Goal: Information Seeking & Learning: Learn about a topic

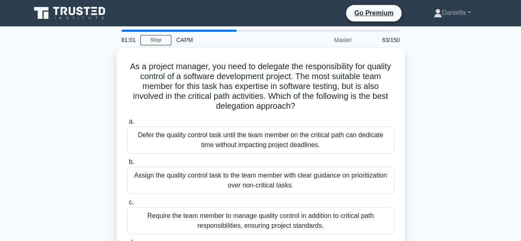
click at [485, 183] on div "As a project manager, you need to delegate the responsibility for quality contr…" at bounding box center [261, 172] width 470 height 248
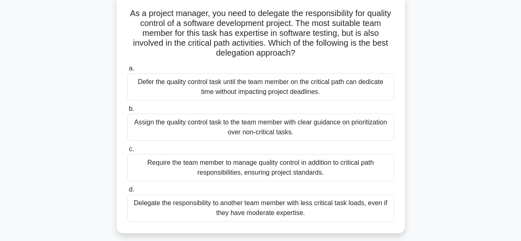
scroll to position [40, 0]
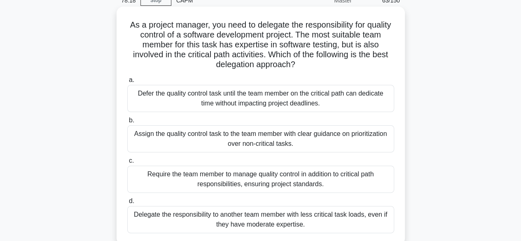
click at [306, 145] on div "Assign the quality control task to the team member with clear guidance on prior…" at bounding box center [260, 138] width 267 height 27
click at [127, 123] on input "b. Assign the quality control task to the team member with clear guidance on pr…" at bounding box center [127, 120] width 0 height 5
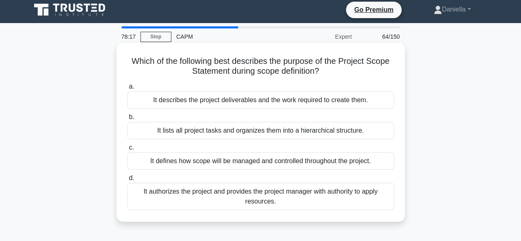
scroll to position [0, 0]
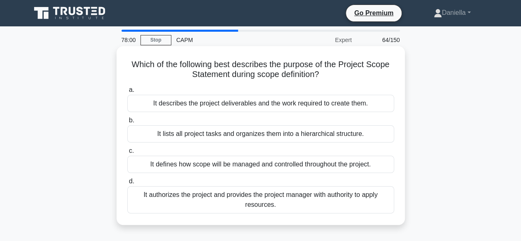
click at [353, 165] on div "It defines how scope will be managed and controlled throughout the project." at bounding box center [260, 164] width 267 height 17
click at [127, 154] on input "c. It defines how scope will be managed and controlled throughout the project." at bounding box center [127, 150] width 0 height 5
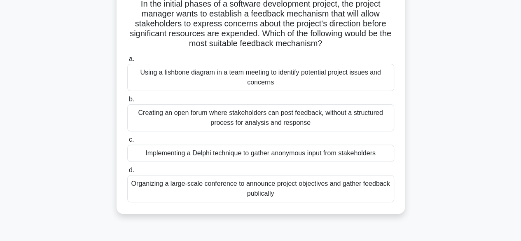
scroll to position [61, 0]
click at [341, 114] on div "Creating an open forum where stakeholders can post feedback, without a structur…" at bounding box center [260, 117] width 267 height 27
click at [127, 102] on input "b. Creating an open forum where stakeholders can post feedback, without a struc…" at bounding box center [127, 98] width 0 height 5
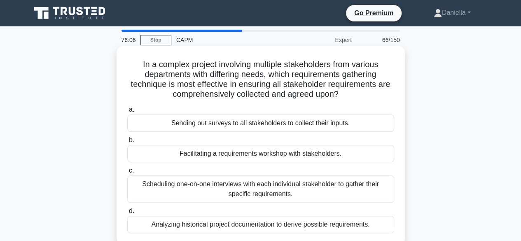
scroll to position [0, 0]
click at [337, 155] on div "Facilitating a requirements workshop with stakeholders." at bounding box center [260, 153] width 267 height 17
click at [127, 143] on input "b. Facilitating a requirements workshop with stakeholders." at bounding box center [127, 140] width 0 height 5
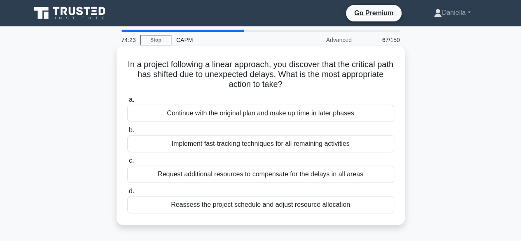
click at [306, 211] on div "Reassess the project schedule and adjust resource allocation" at bounding box center [260, 204] width 267 height 17
click at [127, 194] on input "d. Reassess the project schedule and adjust resource allocation" at bounding box center [127, 191] width 0 height 5
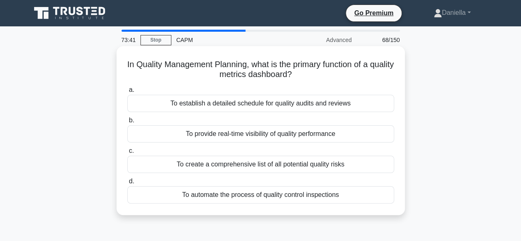
click at [384, 128] on div "To provide real-time visibility of quality performance" at bounding box center [260, 133] width 267 height 17
click at [127, 123] on input "b. To provide real-time visibility of quality performance" at bounding box center [127, 120] width 0 height 5
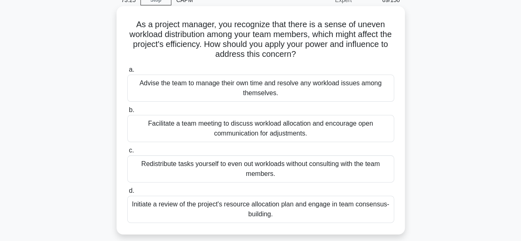
scroll to position [40, 0]
click at [325, 204] on div "Initiate a review of the project's resource allocation plan and engage in team …" at bounding box center [260, 209] width 267 height 27
click at [127, 194] on input "d. Initiate a review of the project's resource allocation plan and engage in te…" at bounding box center [127, 191] width 0 height 5
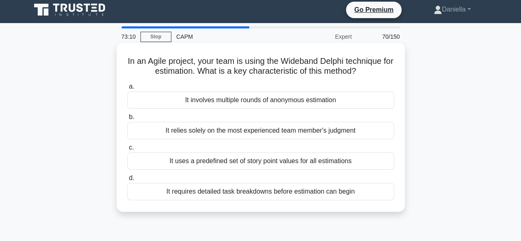
scroll to position [0, 0]
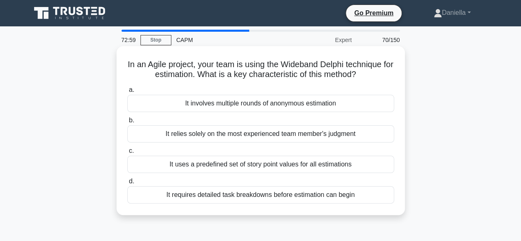
click at [353, 98] on div "It involves multiple rounds of anonymous estimation" at bounding box center [260, 103] width 267 height 17
click at [127, 93] on input "a. It involves multiple rounds of anonymous estimation" at bounding box center [127, 89] width 0 height 5
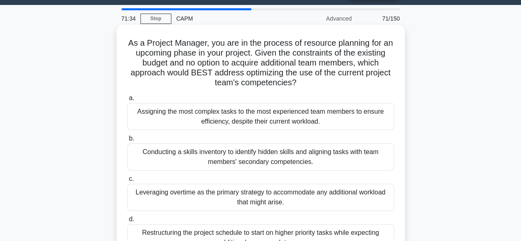
scroll to position [21, 0]
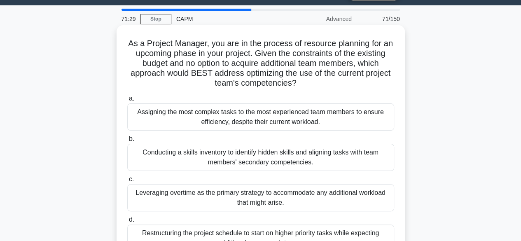
click at [364, 158] on div "Conducting a skills inventory to identify hidden skills and aligning tasks with…" at bounding box center [260, 157] width 267 height 27
click at [127, 142] on input "b. Conducting a skills inventory to identify hidden skills and aligning tasks w…" at bounding box center [127, 138] width 0 height 5
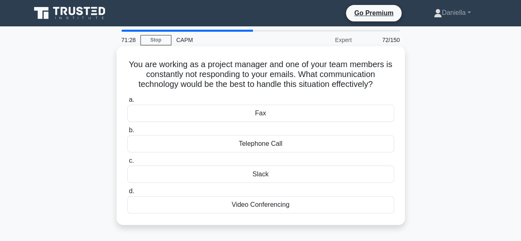
scroll to position [0, 0]
click at [353, 143] on div "Telephone Call" at bounding box center [260, 143] width 267 height 17
click at [127, 133] on input "b. Telephone Call" at bounding box center [127, 130] width 0 height 5
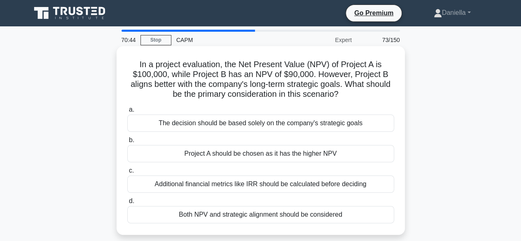
click at [300, 183] on div "Additional financial metrics like IRR should be calculated before deciding" at bounding box center [260, 184] width 267 height 17
click at [127, 173] on input "c. Additional financial metrics like IRR should be calculated before deciding" at bounding box center [127, 170] width 0 height 5
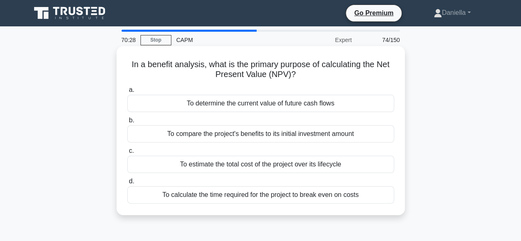
click at [281, 99] on div "To determine the current value of future cash flows" at bounding box center [260, 103] width 267 height 17
click at [127, 93] on input "a. To determine the current value of future cash flows" at bounding box center [127, 89] width 0 height 5
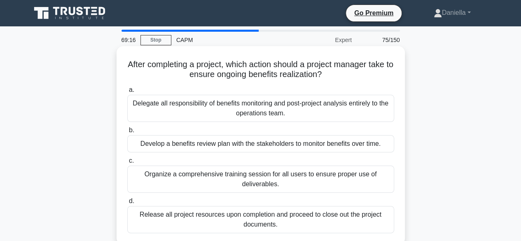
click at [267, 167] on div "Organize a comprehensive training session for all users to ensure proper use of…" at bounding box center [260, 179] width 267 height 27
click at [127, 164] on input "c. Organize a comprehensive training session for all users to ensure proper use…" at bounding box center [127, 160] width 0 height 5
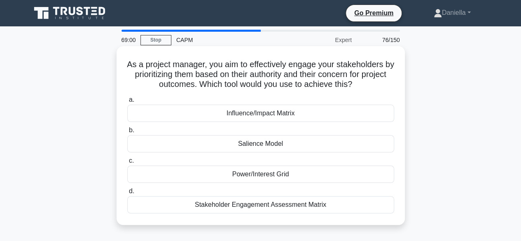
click at [237, 202] on div "Stakeholder Engagement Assessment Matrix" at bounding box center [260, 204] width 267 height 17
click at [127, 194] on input "d. Stakeholder Engagement Assessment Matrix" at bounding box center [127, 191] width 0 height 5
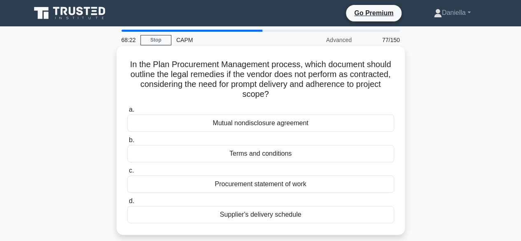
click at [249, 150] on div "Terms and conditions" at bounding box center [260, 153] width 267 height 17
click at [127, 143] on input "b. Terms and conditions" at bounding box center [127, 140] width 0 height 5
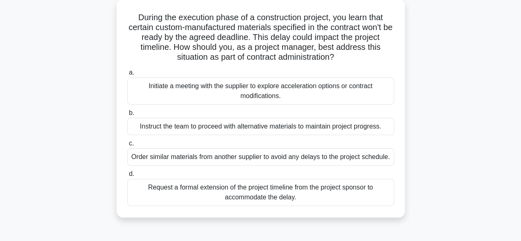
scroll to position [44, 0]
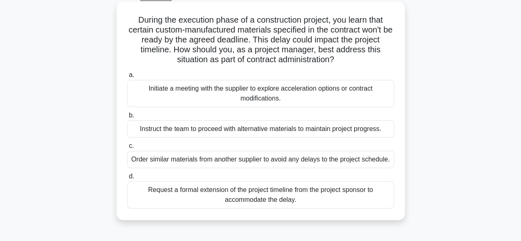
click at [283, 96] on div "Initiate a meeting with the supplier to explore acceleration options or contrac…" at bounding box center [260, 93] width 267 height 27
click at [127, 78] on input "a. Initiate a meeting with the supplier to explore acceleration options or cont…" at bounding box center [127, 75] width 0 height 5
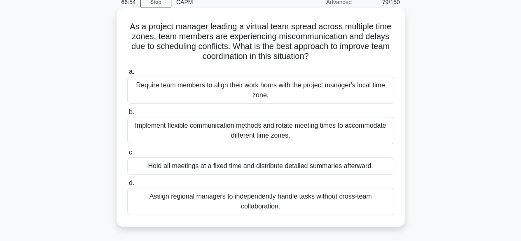
scroll to position [42, 0]
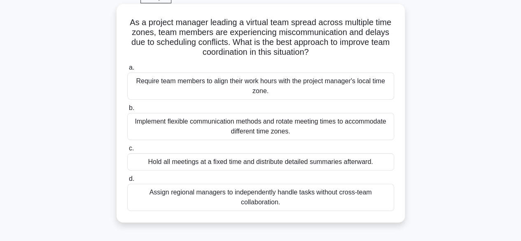
click at [345, 127] on div "Implement flexible communication methods and rotate meeting times to accommodat…" at bounding box center [260, 126] width 267 height 27
click at [127, 111] on input "b. Implement flexible communication methods and rotate meeting times to accommo…" at bounding box center [127, 107] width 0 height 5
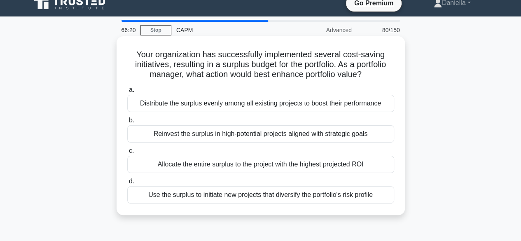
scroll to position [11, 0]
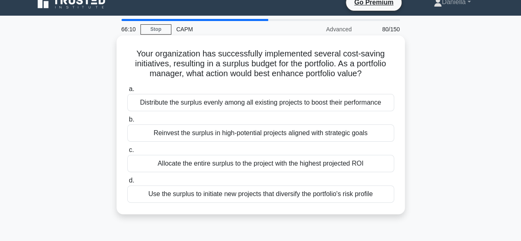
click at [330, 131] on div "Reinvest the surplus in high-potential projects aligned with strategic goals" at bounding box center [260, 132] width 267 height 17
click at [127, 122] on input "b. Reinvest the surplus in high-potential projects aligned with strategic goals" at bounding box center [127, 119] width 0 height 5
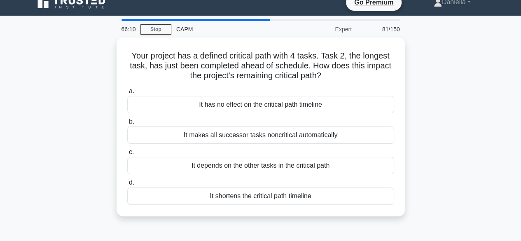
scroll to position [0, 0]
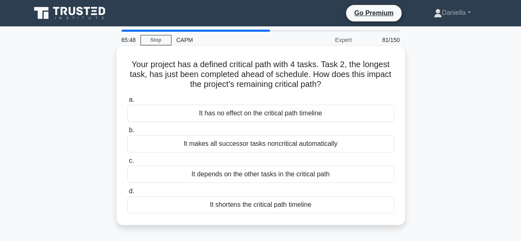
click at [323, 201] on div "It shortens the critical path timeline" at bounding box center [260, 204] width 267 height 17
click at [127, 194] on input "d. It shortens the critical path timeline" at bounding box center [127, 191] width 0 height 5
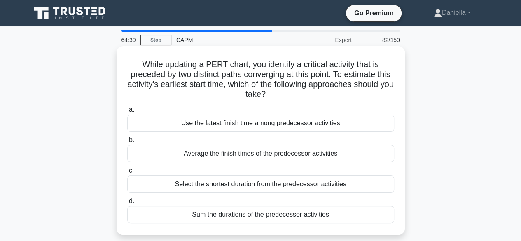
click at [353, 125] on div "Use the latest finish time among predecessor activities" at bounding box center [260, 123] width 267 height 17
click at [127, 112] on input "a. Use the latest finish time among predecessor activities" at bounding box center [127, 109] width 0 height 5
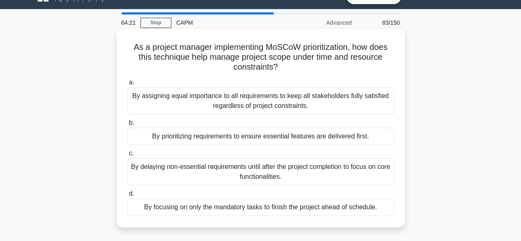
scroll to position [18, 0]
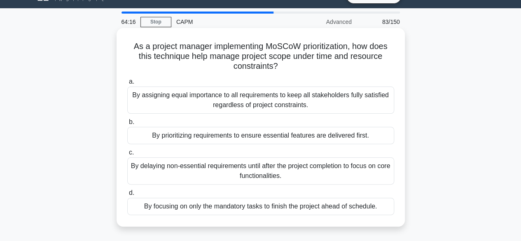
click at [349, 134] on div "By prioritizing requirements to ensure essential features are delivered first." at bounding box center [260, 135] width 267 height 17
click at [127, 125] on input "b. By prioritizing requirements to ensure essential features are delivered firs…" at bounding box center [127, 121] width 0 height 5
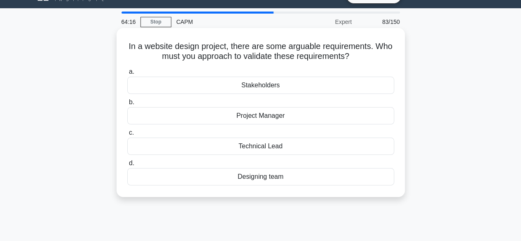
scroll to position [0, 0]
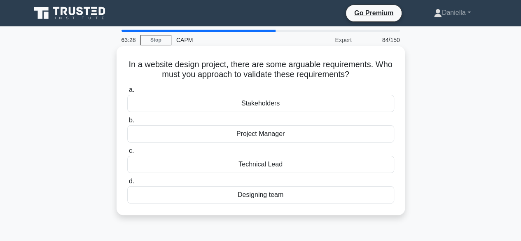
click at [363, 108] on div "Stakeholders" at bounding box center [260, 103] width 267 height 17
click at [127, 93] on input "a. Stakeholders" at bounding box center [127, 89] width 0 height 5
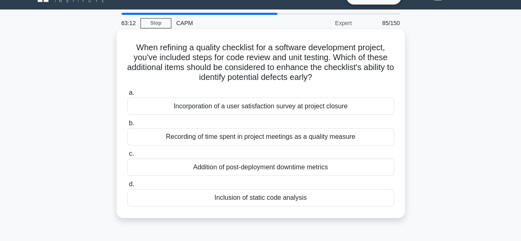
scroll to position [18, 0]
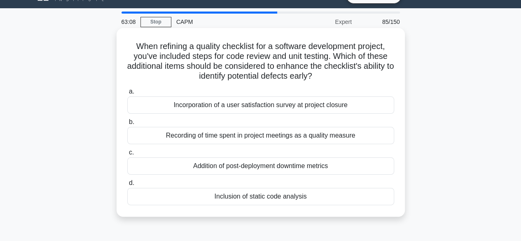
click at [394, 101] on div "Incorporation of a user satisfaction survey at project closure" at bounding box center [260, 104] width 267 height 17
click at [127, 94] on input "a. Incorporation of a user satisfaction survey at project closure" at bounding box center [127, 91] width 0 height 5
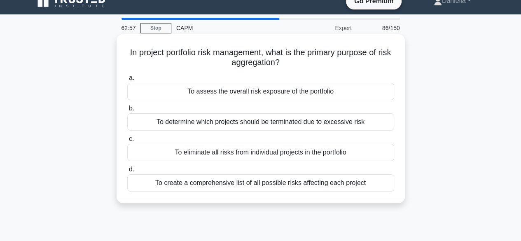
scroll to position [14, 0]
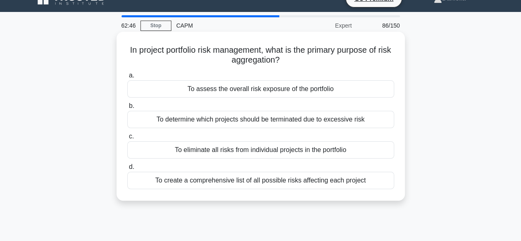
click at [354, 84] on div "To assess the overall risk exposure of the portfolio" at bounding box center [260, 88] width 267 height 17
click at [127, 78] on input "a. To assess the overall risk exposure of the portfolio" at bounding box center [127, 75] width 0 height 5
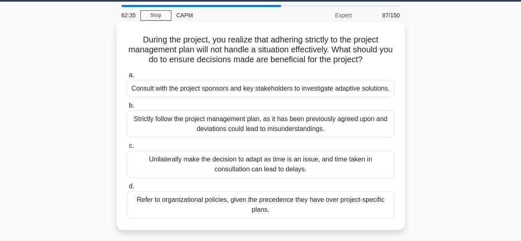
scroll to position [30, 0]
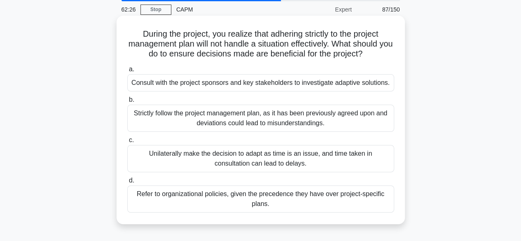
click at [352, 85] on div "Consult with the project sponsors and key stakeholders to investigate adaptive …" at bounding box center [260, 82] width 267 height 17
click at [127, 72] on input "a. Consult with the project sponsors and key stakeholders to investigate adapti…" at bounding box center [127, 69] width 0 height 5
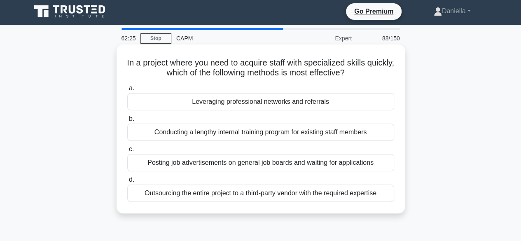
scroll to position [0, 0]
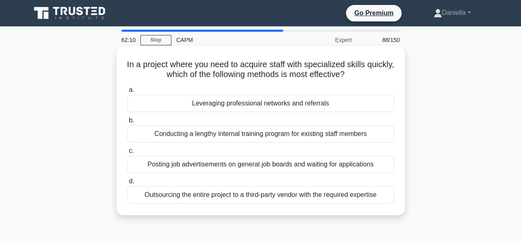
click at [349, 99] on div "Leveraging professional networks and referrals" at bounding box center [260, 103] width 267 height 17
click at [127, 93] on input "a. Leveraging professional networks and referrals" at bounding box center [127, 89] width 0 height 5
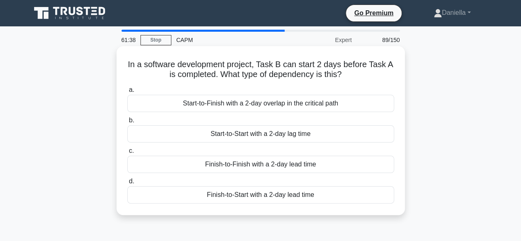
click at [318, 134] on div "Start-to-Start with a 2-day lag time" at bounding box center [260, 133] width 267 height 17
click at [127, 123] on input "b. Start-to-Start with a 2-day lag time" at bounding box center [127, 120] width 0 height 5
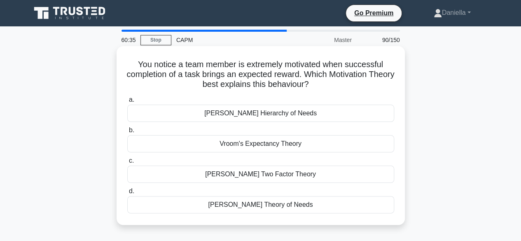
click at [299, 176] on div "Herzberg's Two Factor Theory" at bounding box center [260, 174] width 267 height 17
click at [127, 164] on input "c. Herzberg's Two Factor Theory" at bounding box center [127, 160] width 0 height 5
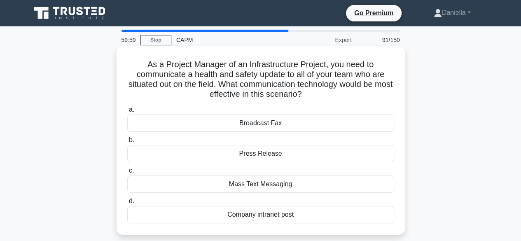
click at [296, 184] on div "Mass Text Messaging" at bounding box center [260, 184] width 267 height 17
click at [127, 173] on input "c. Mass Text Messaging" at bounding box center [127, 170] width 0 height 5
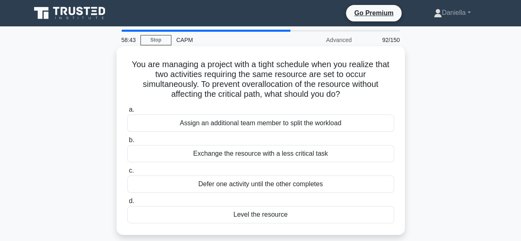
click at [299, 214] on div "Level the resource" at bounding box center [260, 214] width 267 height 17
click at [127, 204] on input "d. Level the resource" at bounding box center [127, 201] width 0 height 5
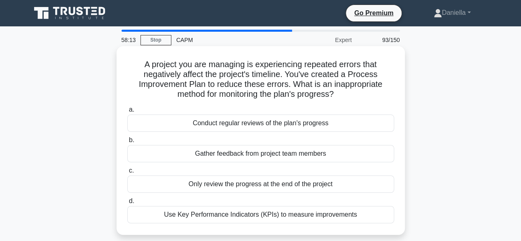
click at [356, 180] on div "Only review the progress at the end of the project" at bounding box center [260, 184] width 267 height 17
click at [127, 173] on input "c. Only review the progress at the end of the project" at bounding box center [127, 170] width 0 height 5
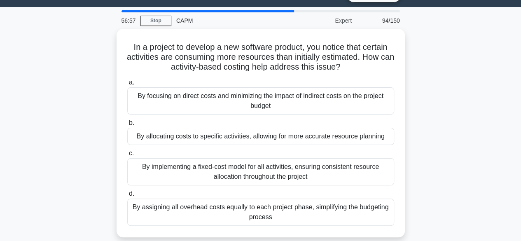
scroll to position [20, 0]
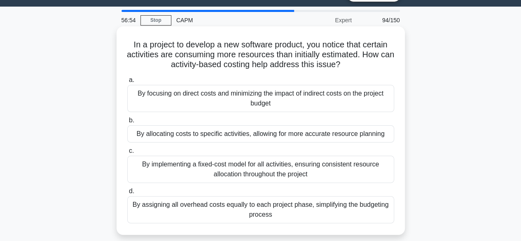
click at [321, 133] on div "By allocating costs to specific activities, allowing for more accurate resource…" at bounding box center [260, 133] width 267 height 17
click at [127, 123] on input "b. By allocating costs to specific activities, allowing for more accurate resou…" at bounding box center [127, 120] width 0 height 5
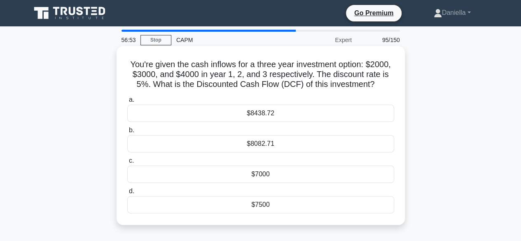
scroll to position [0, 0]
click at [325, 147] on div "$8082.71" at bounding box center [260, 143] width 267 height 17
click at [127, 133] on input "b. $8082.71" at bounding box center [127, 130] width 0 height 5
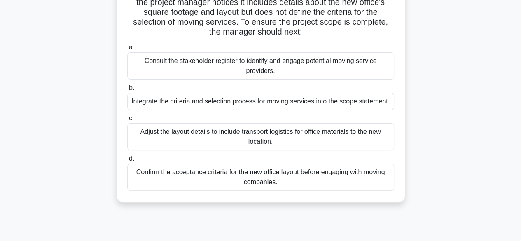
scroll to position [73, 0]
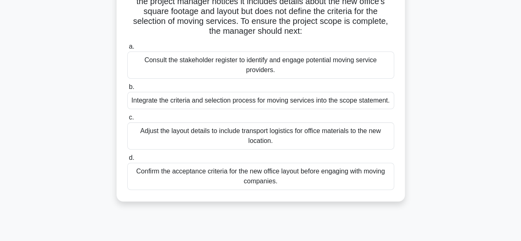
click at [342, 104] on div "Integrate the criteria and selection process for moving services into the scope…" at bounding box center [260, 100] width 267 height 17
click at [127, 90] on input "b. Integrate the criteria and selection process for moving services into the sc…" at bounding box center [127, 86] width 0 height 5
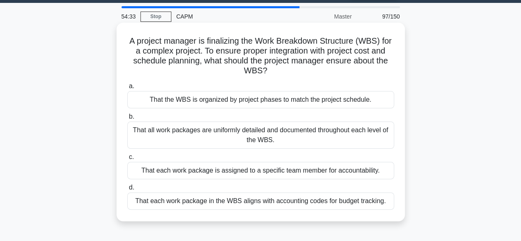
scroll to position [24, 0]
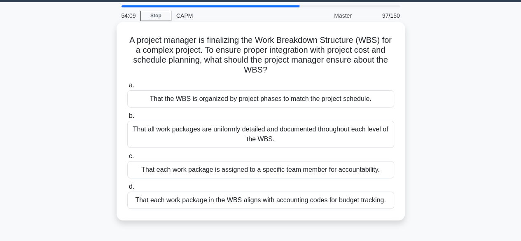
click at [339, 135] on div "That all work packages are uniformly detailed and documented throughout each le…" at bounding box center [260, 134] width 267 height 27
click at [127, 119] on input "b. That all work packages are uniformly detailed and documented throughout each…" at bounding box center [127, 115] width 0 height 5
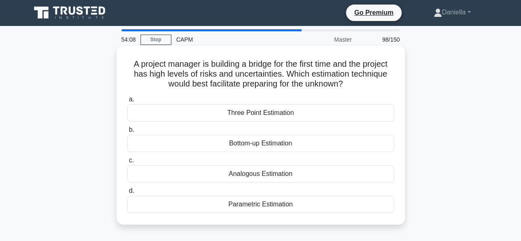
scroll to position [0, 0]
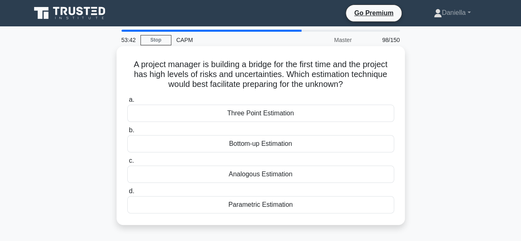
click at [379, 114] on div "Three Point Estimation" at bounding box center [260, 113] width 267 height 17
click at [127, 103] on input "a. Three Point Estimation" at bounding box center [127, 99] width 0 height 5
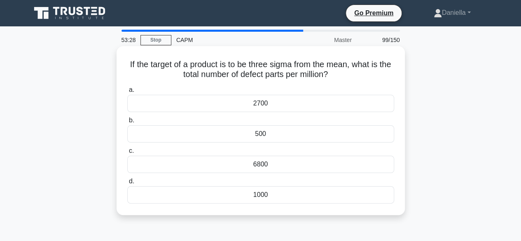
click at [329, 191] on div "1000" at bounding box center [260, 194] width 267 height 17
click at [127, 184] on input "d. 1000" at bounding box center [127, 181] width 0 height 5
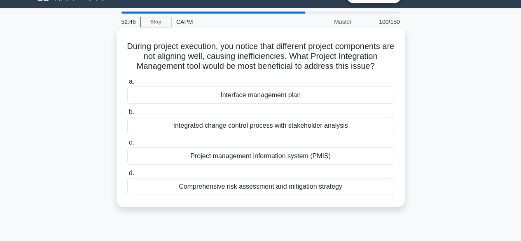
scroll to position [19, 0]
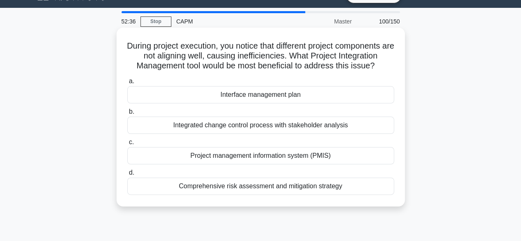
click at [368, 125] on div "Integrated change control process with stakeholder analysis" at bounding box center [260, 125] width 267 height 17
click at [127, 115] on input "b. Integrated change control process with stakeholder analysis" at bounding box center [127, 111] width 0 height 5
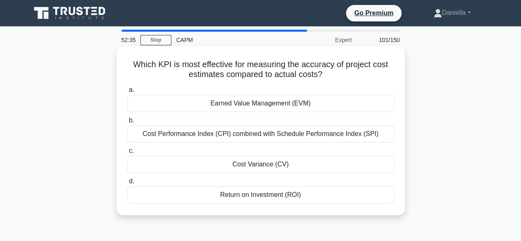
scroll to position [0, 0]
click at [292, 168] on div "Cost Variance (CV)" at bounding box center [260, 164] width 267 height 17
click at [127, 154] on input "c. Cost Variance (CV)" at bounding box center [127, 150] width 0 height 5
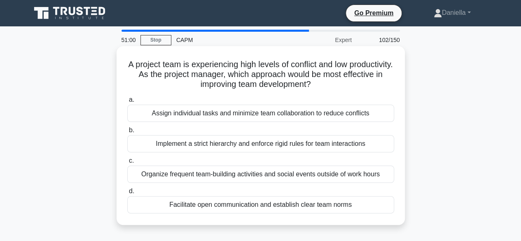
click at [355, 203] on div "Facilitate open communication and establish clear team norms" at bounding box center [260, 204] width 267 height 17
click at [127, 194] on input "d. Facilitate open communication and establish clear team norms" at bounding box center [127, 191] width 0 height 5
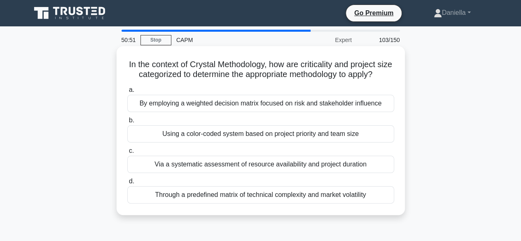
click at [342, 143] on div "Using a color-coded system based on project priority and team size" at bounding box center [260, 133] width 267 height 17
click at [127, 123] on input "b. Using a color-coded system based on project priority and team size" at bounding box center [127, 120] width 0 height 5
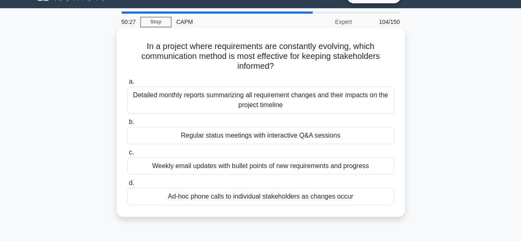
scroll to position [19, 0]
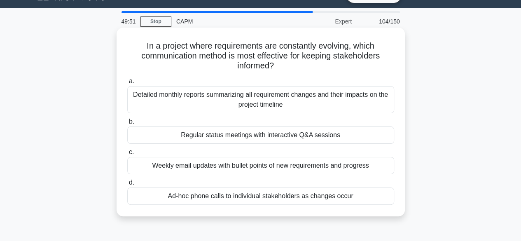
click at [347, 133] on div "Regular status meetings with interactive Q&A sessions" at bounding box center [260, 134] width 267 height 17
click at [127, 124] on input "b. Regular status meetings with interactive Q&A sessions" at bounding box center [127, 121] width 0 height 5
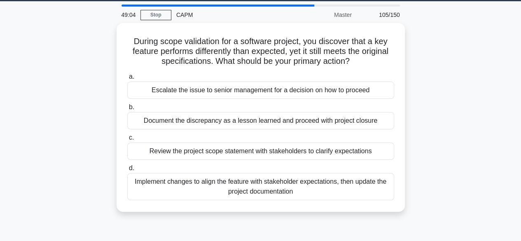
scroll to position [26, 0]
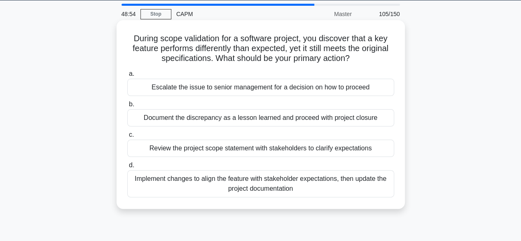
click at [377, 150] on div "Review the project scope statement with stakeholders to clarify expectations" at bounding box center [260, 148] width 267 height 17
click at [127, 138] on input "c. Review the project scope statement with stakeholders to clarify expectations" at bounding box center [127, 134] width 0 height 5
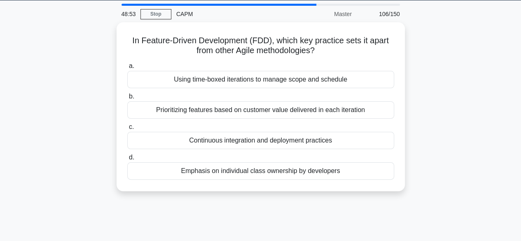
scroll to position [0, 0]
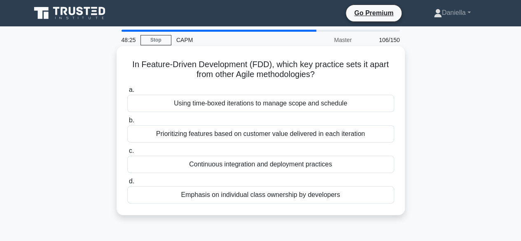
click at [353, 135] on div "Prioritizing features based on customer value delivered in each iteration" at bounding box center [260, 133] width 267 height 17
click at [127, 123] on input "b. Prioritizing features based on customer value delivered in each iteration" at bounding box center [127, 120] width 0 height 5
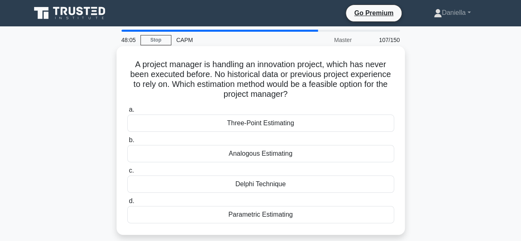
click at [350, 123] on div "Three-Point Estimating" at bounding box center [260, 123] width 267 height 17
click at [127, 112] on input "a. Three-Point Estimating" at bounding box center [127, 109] width 0 height 5
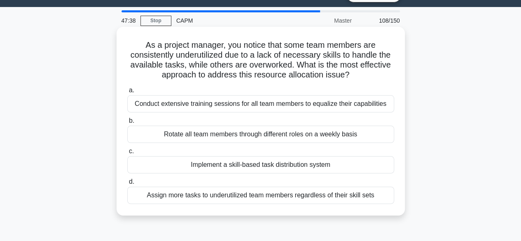
scroll to position [24, 0]
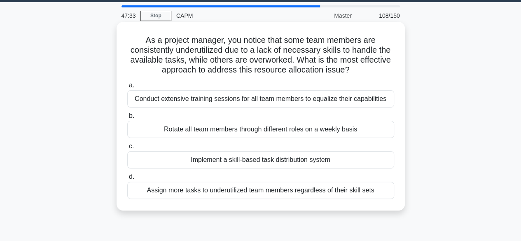
click at [346, 99] on div "Conduct extensive training sessions for all team members to equalize their capa…" at bounding box center [260, 98] width 267 height 17
click at [127, 88] on input "a. Conduct extensive training sessions for all team members to equalize their c…" at bounding box center [127, 85] width 0 height 5
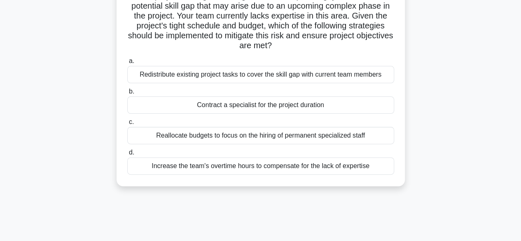
scroll to position [71, 0]
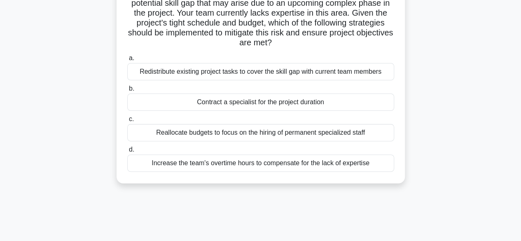
click at [357, 75] on div "Redistribute existing project tasks to cover the skill gap with current team me…" at bounding box center [260, 71] width 267 height 17
click at [127, 61] on input "a. Redistribute existing project tasks to cover the skill gap with current team…" at bounding box center [127, 58] width 0 height 5
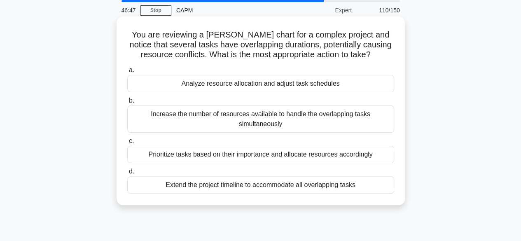
scroll to position [30, 0]
click at [353, 81] on div "Analyze resource allocation and adjust task schedules" at bounding box center [260, 83] width 267 height 17
click at [127, 73] on input "a. Analyze resource allocation and adjust task schedules" at bounding box center [127, 69] width 0 height 5
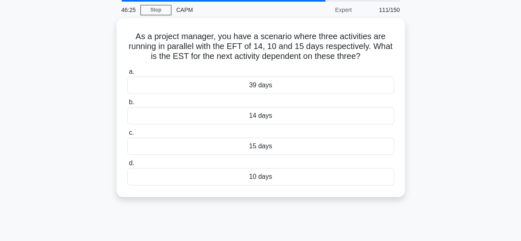
scroll to position [0, 0]
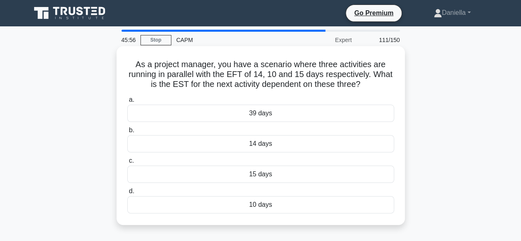
click at [350, 117] on div "39 days" at bounding box center [260, 113] width 267 height 17
click at [127, 103] on input "a. 39 days" at bounding box center [127, 99] width 0 height 5
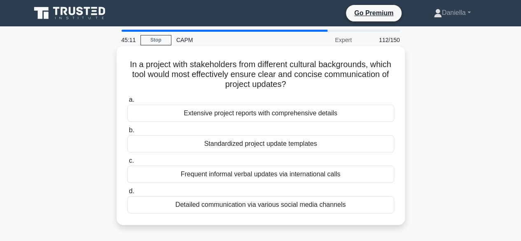
click at [370, 143] on div "Standardized project update templates" at bounding box center [260, 143] width 267 height 17
click at [127, 133] on input "b. Standardized project update templates" at bounding box center [127, 130] width 0 height 5
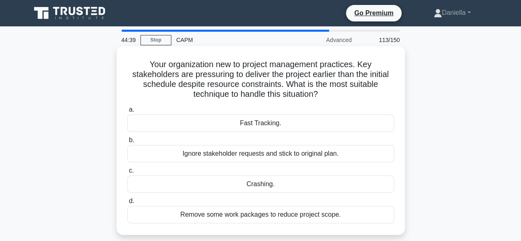
click at [369, 122] on div "Fast Tracking." at bounding box center [260, 123] width 267 height 17
click at [127, 112] on input "a. Fast Tracking." at bounding box center [127, 109] width 0 height 5
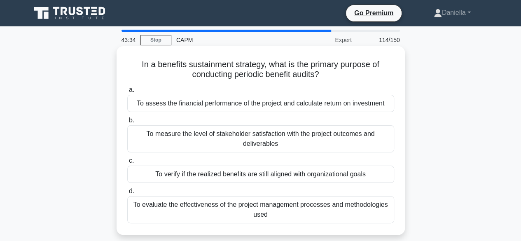
click at [345, 171] on div "To verify if the realized benefits are still aligned with organizational goals" at bounding box center [260, 174] width 267 height 17
click at [127, 164] on input "c. To verify if the realized benefits are still aligned with organizational goa…" at bounding box center [127, 160] width 0 height 5
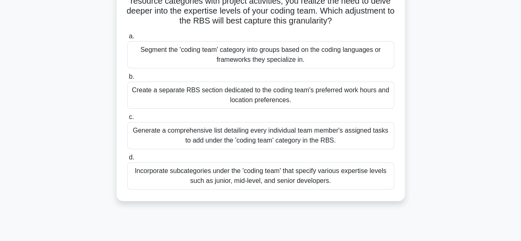
scroll to position [86, 0]
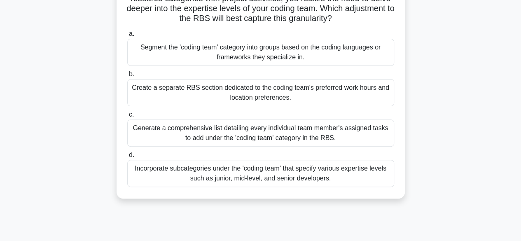
click at [348, 168] on div "Incorporate subcategories under the 'coding team' that specify various expertis…" at bounding box center [260, 173] width 267 height 27
click at [127, 158] on input "d. Incorporate subcategories under the 'coding team' that specify various exper…" at bounding box center [127, 154] width 0 height 5
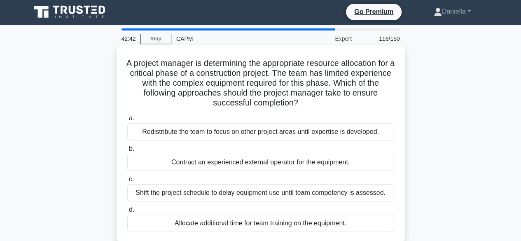
scroll to position [0, 0]
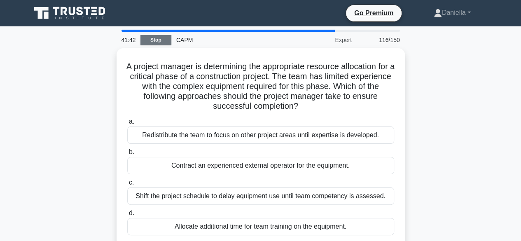
click at [161, 41] on link "Stop" at bounding box center [155, 40] width 31 height 10
